Goal: Transaction & Acquisition: Purchase product/service

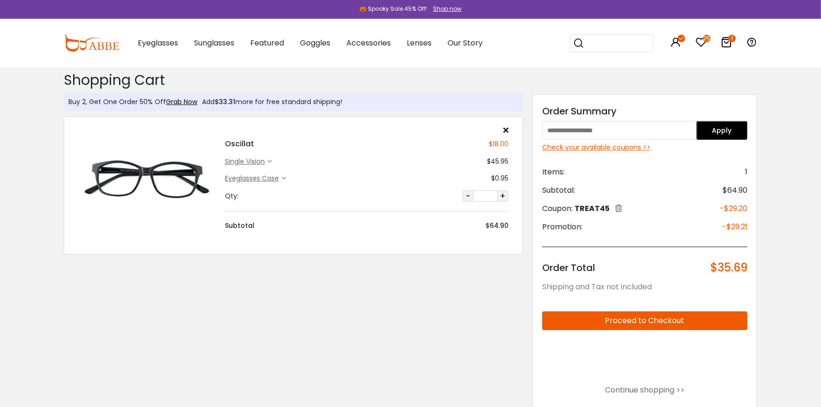
click at [139, 176] on img at bounding box center [146, 178] width 137 height 68
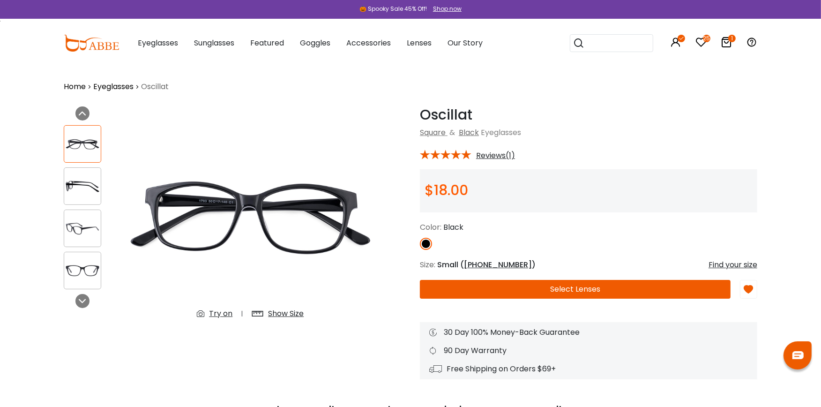
click at [222, 314] on div "Try on" at bounding box center [220, 313] width 23 height 11
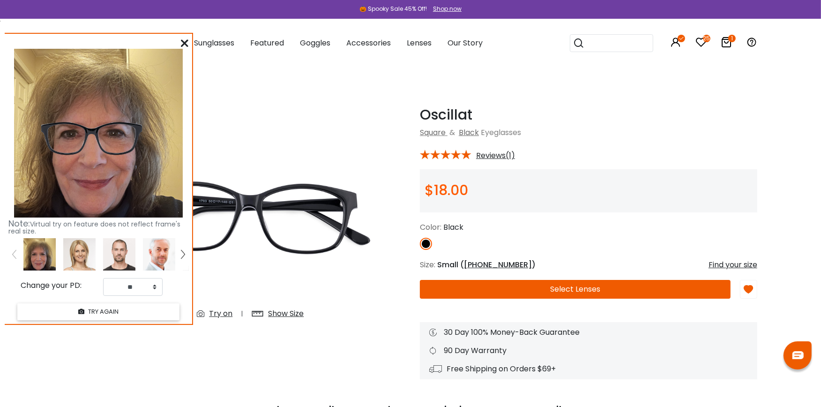
drag, startPoint x: 165, startPoint y: 52, endPoint x: 175, endPoint y: 47, distance: 10.7
click at [175, 49] on img at bounding box center [98, 133] width 169 height 169
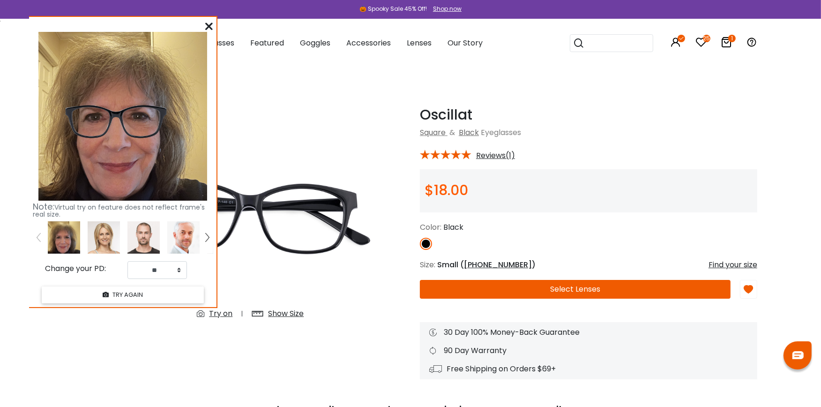
drag, startPoint x: 175, startPoint y: 46, endPoint x: 209, endPoint y: 22, distance: 41.7
click at [209, 22] on div "Note: Virtual try on feature does not reflect frame's real size. Change your PD…" at bounding box center [122, 162] width 187 height 290
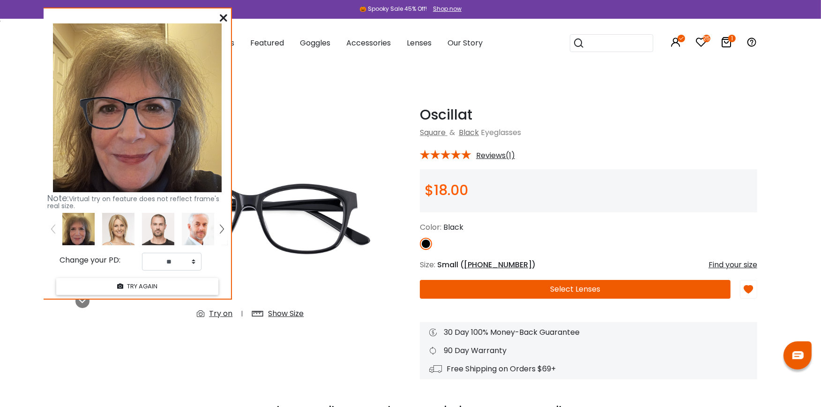
click at [222, 16] on icon at bounding box center [223, 17] width 7 height 7
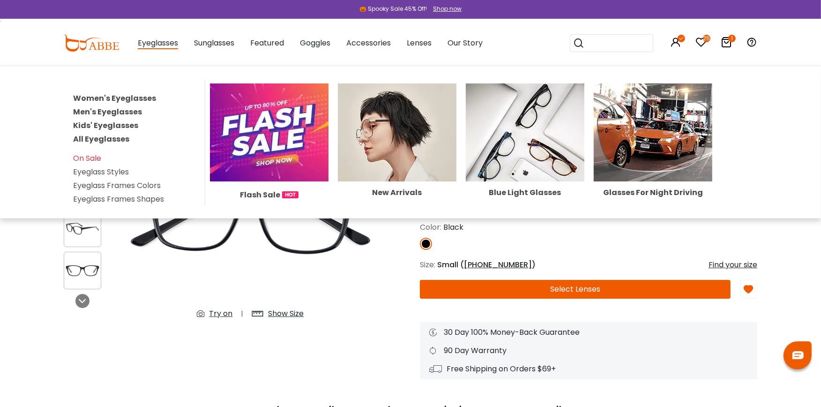
click at [129, 95] on link "Women's Eyeglasses" at bounding box center [114, 98] width 83 height 11
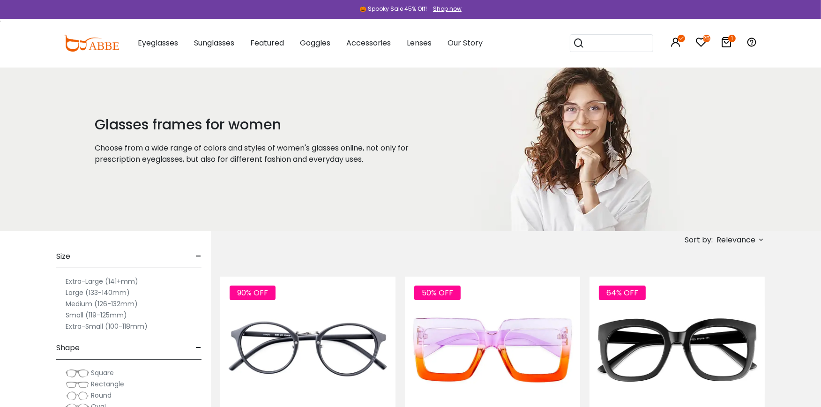
click at [137, 325] on label "Extra-Small (100-118mm)" at bounding box center [107, 325] width 82 height 11
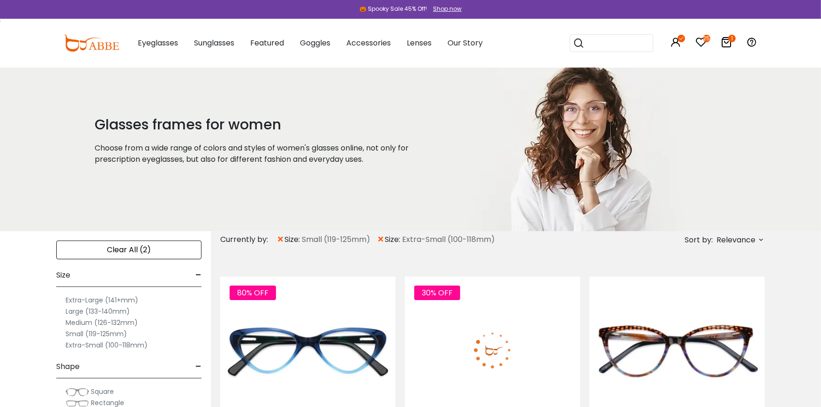
click at [110, 342] on label "Extra-Small (100-118mm)" at bounding box center [107, 344] width 82 height 11
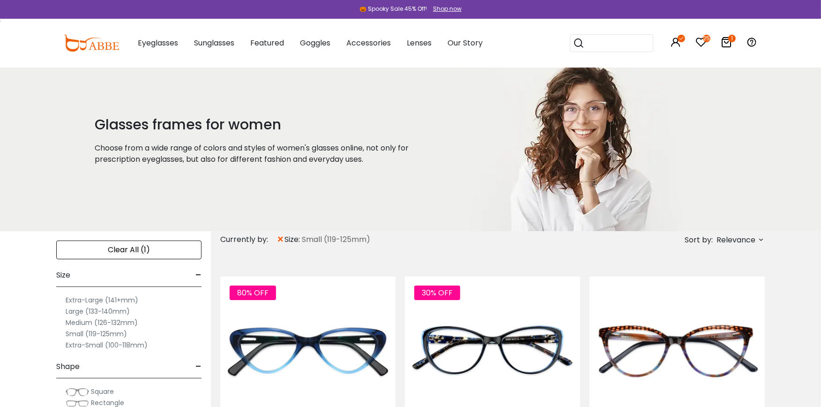
click at [100, 344] on label "Extra-Small (100-118mm)" at bounding box center [107, 344] width 82 height 11
click at [134, 343] on label "Extra-Small (100-118mm)" at bounding box center [107, 344] width 82 height 11
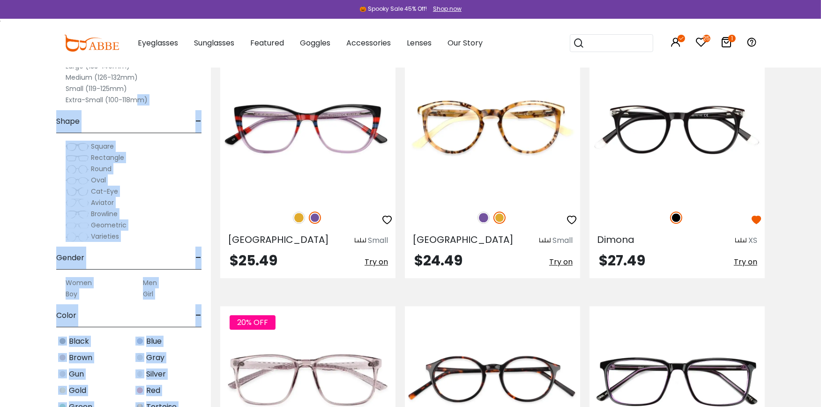
scroll to position [2156, 0]
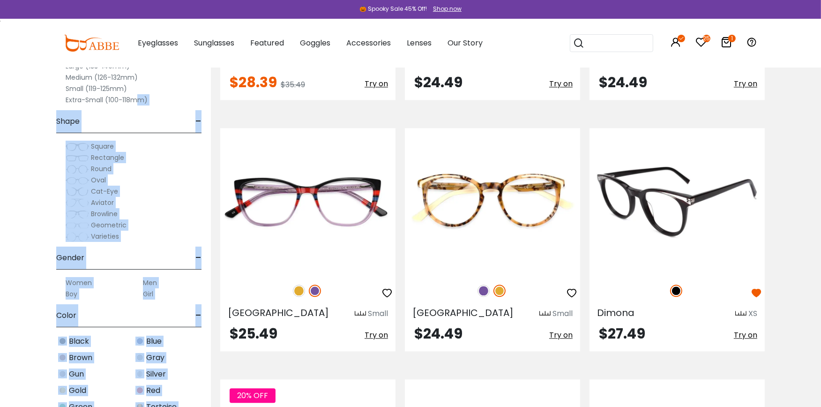
click at [659, 213] on img at bounding box center [676, 201] width 175 height 146
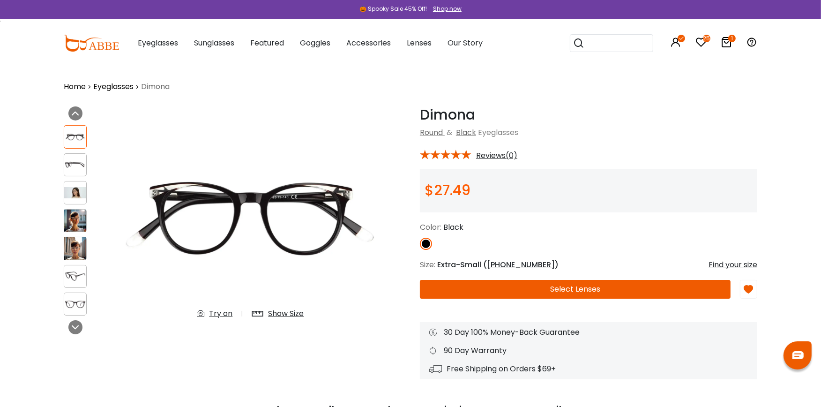
click at [215, 312] on div "Try on" at bounding box center [220, 313] width 23 height 11
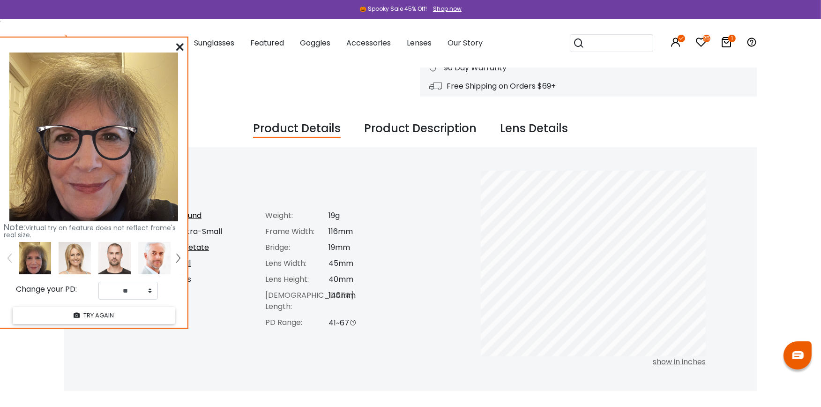
scroll to position [281, 0]
click at [820, 183] on body "Eyeglasses Thanks for your subscription Please use coupon code " NEWCOMER " to …" at bounding box center [410, 410] width 821 height 1249
click at [723, 46] on icon at bounding box center [725, 42] width 11 height 11
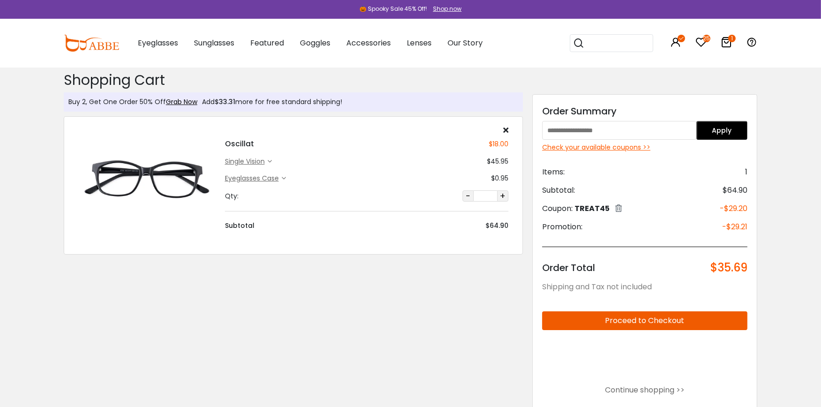
click at [190, 186] on img at bounding box center [146, 178] width 137 height 68
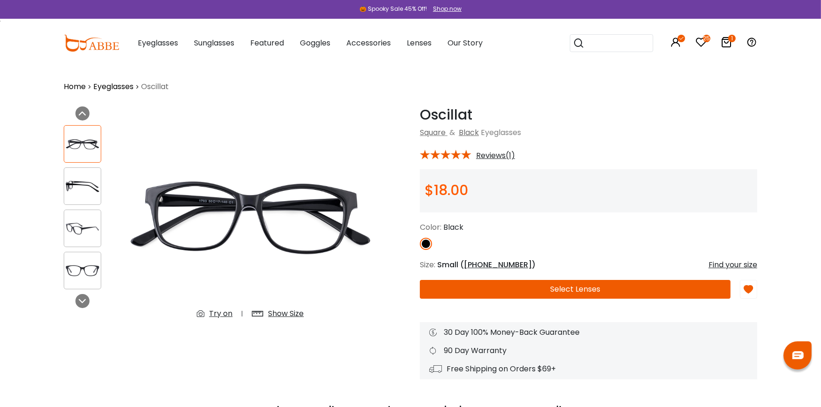
click at [217, 314] on div "Try on" at bounding box center [220, 313] width 23 height 11
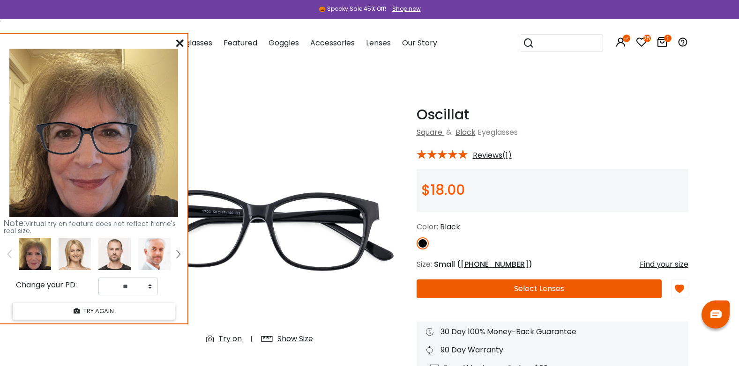
click at [661, 39] on icon at bounding box center [661, 42] width 11 height 11
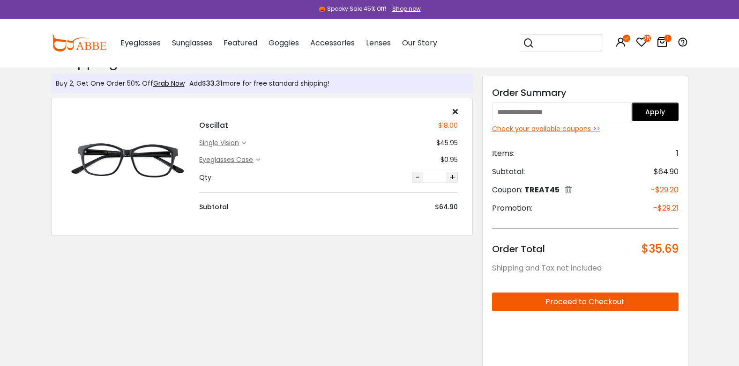
scroll to position [37, 0]
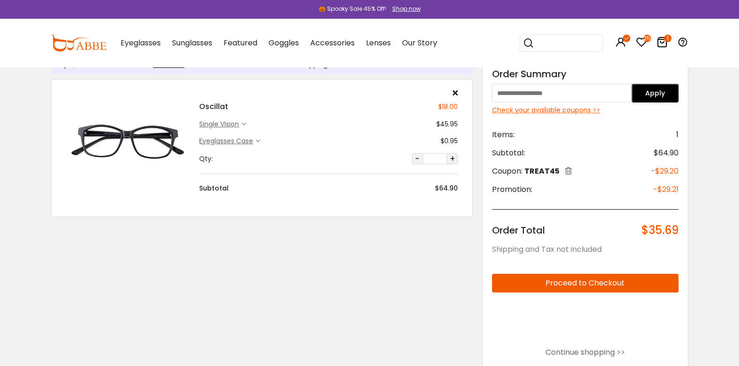
click at [597, 282] on button "Proceed to Checkout" at bounding box center [585, 283] width 186 height 19
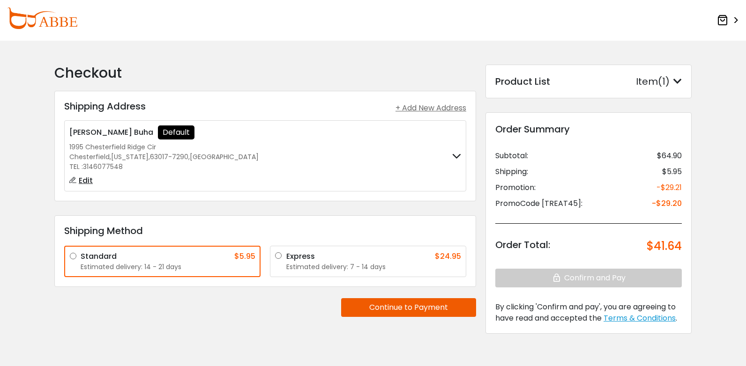
click at [425, 308] on button "Continue to Payment" at bounding box center [408, 307] width 135 height 19
